Goal: Obtain resource: Download file/media

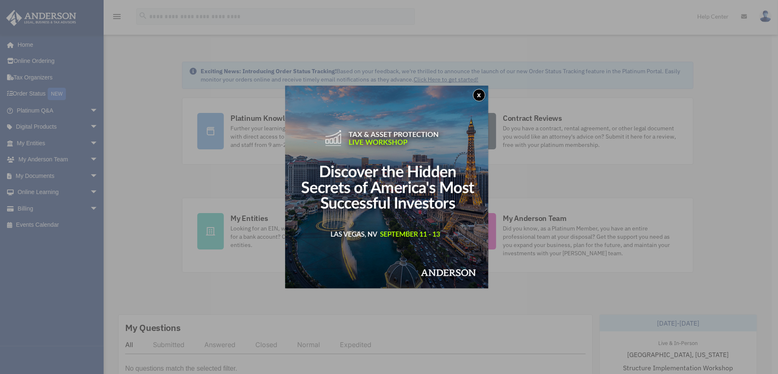
click at [479, 96] on button "x" at bounding box center [479, 95] width 12 height 12
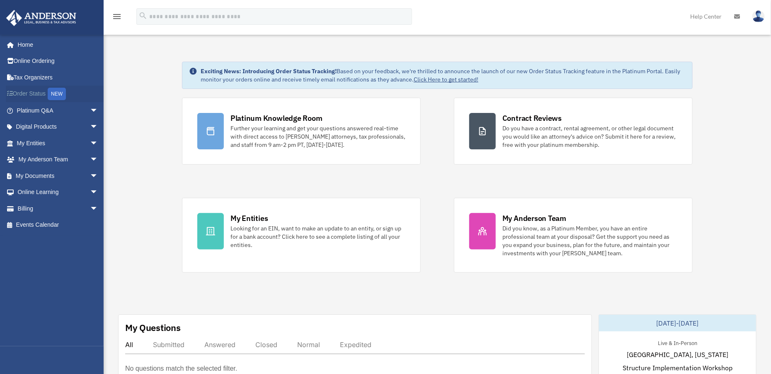
click at [26, 94] on link "Order Status NEW" at bounding box center [58, 94] width 105 height 17
click at [90, 177] on span "arrow_drop_down" at bounding box center [98, 176] width 17 height 17
click at [38, 195] on link "Box" at bounding box center [61, 192] width 99 height 17
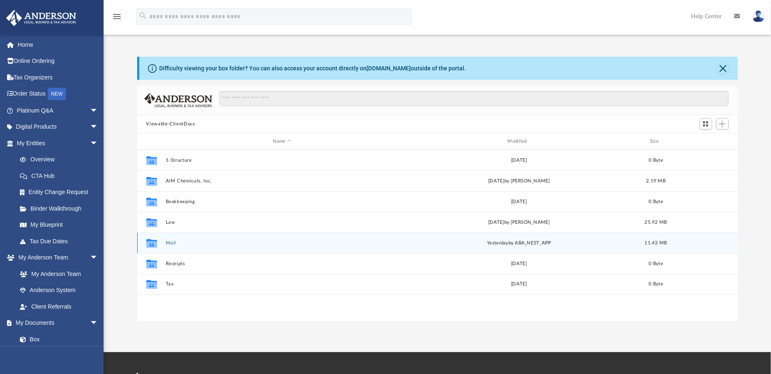
click at [172, 243] on button "Mail" at bounding box center [281, 243] width 233 height 5
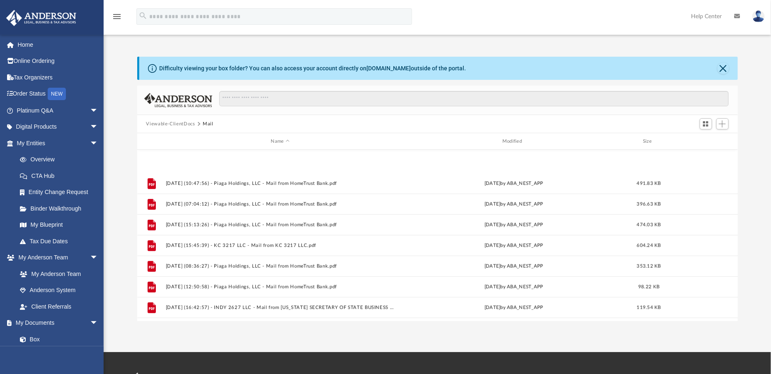
scroll to position [304, 0]
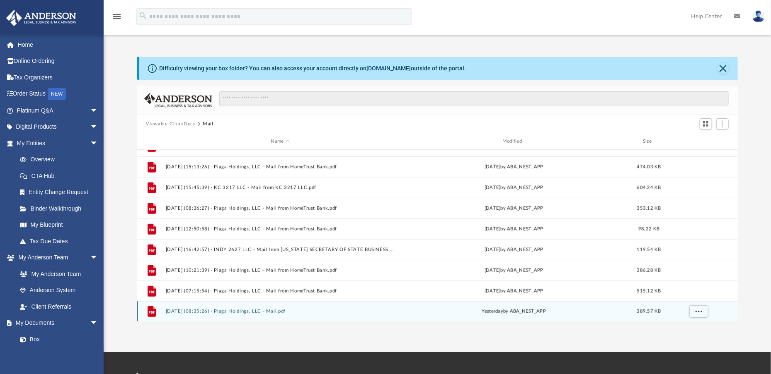
click at [175, 310] on button "2025.08.25 (08:35:26) - Piaga Holdings, LLC - Mail.pdf" at bounding box center [280, 311] width 230 height 5
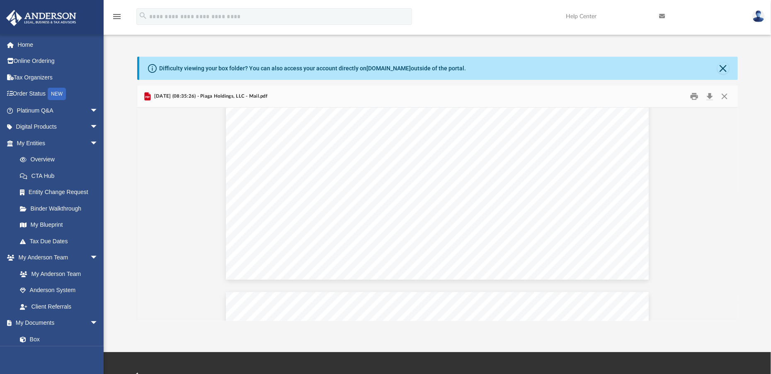
scroll to position [403, 0]
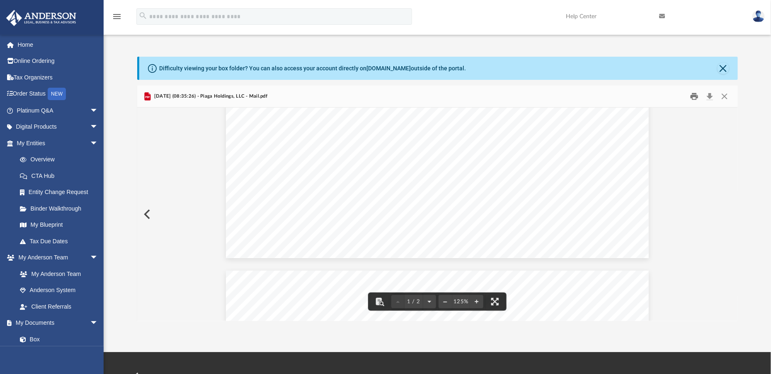
click at [695, 97] on button "Print" at bounding box center [694, 96] width 17 height 13
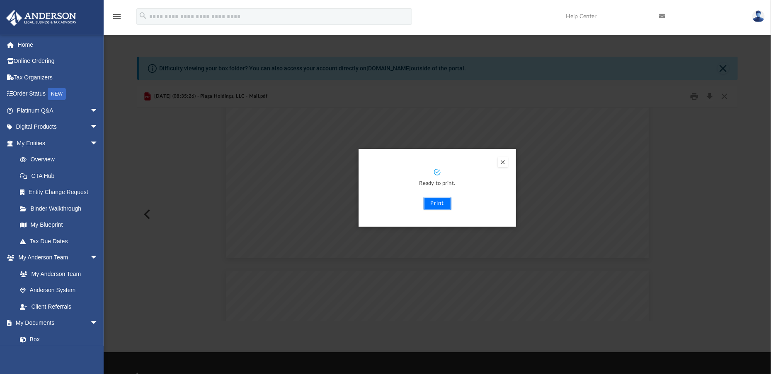
click at [435, 201] on button "Print" at bounding box center [437, 203] width 28 height 13
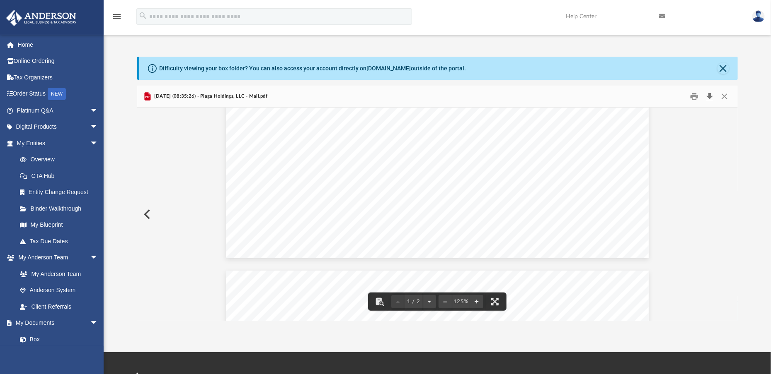
click at [710, 96] on button "Download" at bounding box center [709, 96] width 15 height 13
click at [722, 71] on button "Close" at bounding box center [723, 69] width 12 height 12
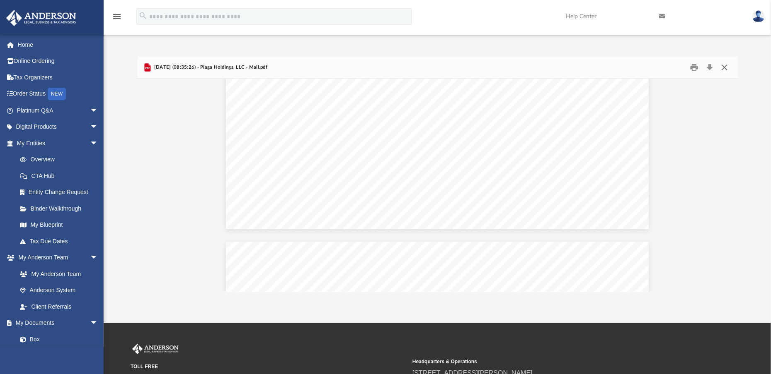
click at [723, 69] on button "Close" at bounding box center [724, 67] width 15 height 13
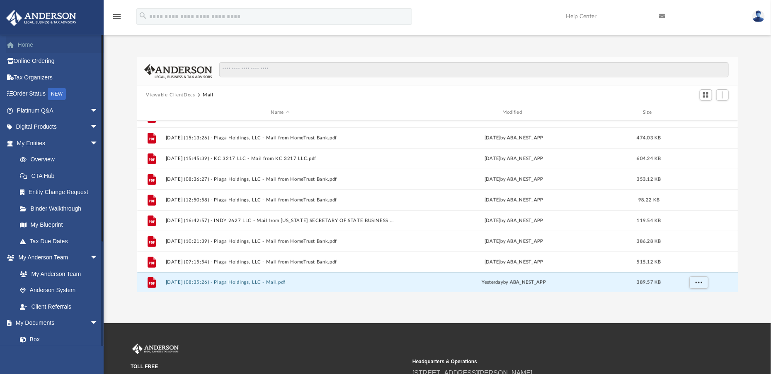
click at [26, 43] on link "Home" at bounding box center [58, 44] width 105 height 17
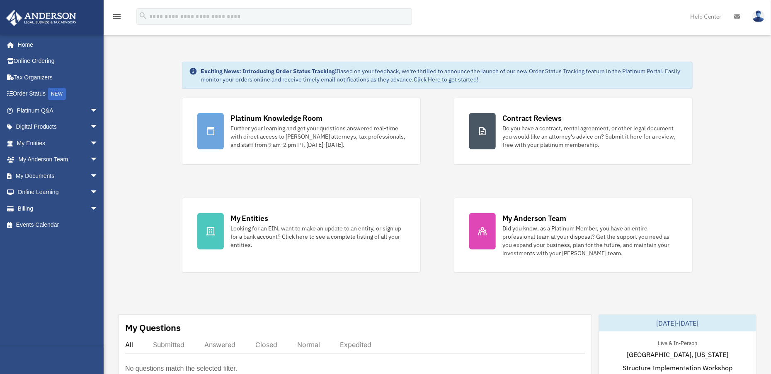
click at [759, 17] on img at bounding box center [758, 16] width 12 height 12
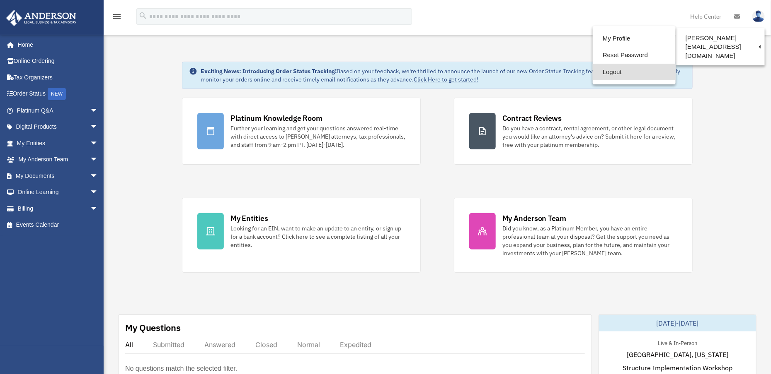
click at [598, 73] on link "Logout" at bounding box center [633, 72] width 83 height 17
